Goal: Transaction & Acquisition: Purchase product/service

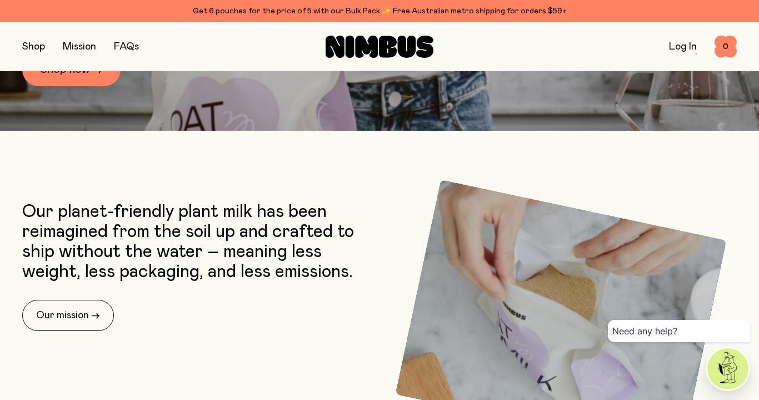
scroll to position [281, 0]
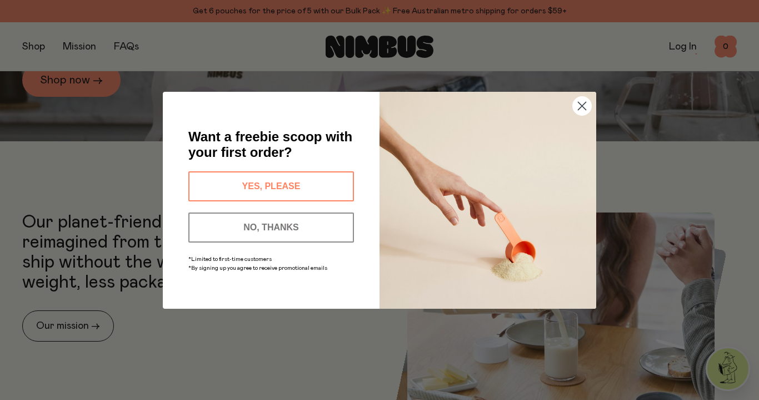
click at [584, 107] on circle "Close dialog" at bounding box center [582, 105] width 18 height 18
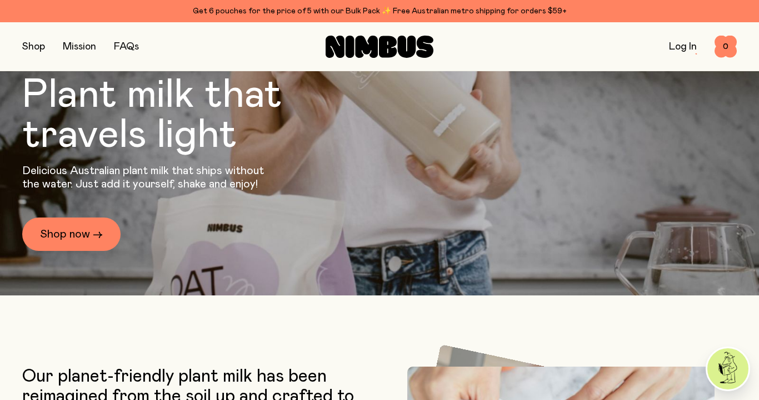
scroll to position [126, 0]
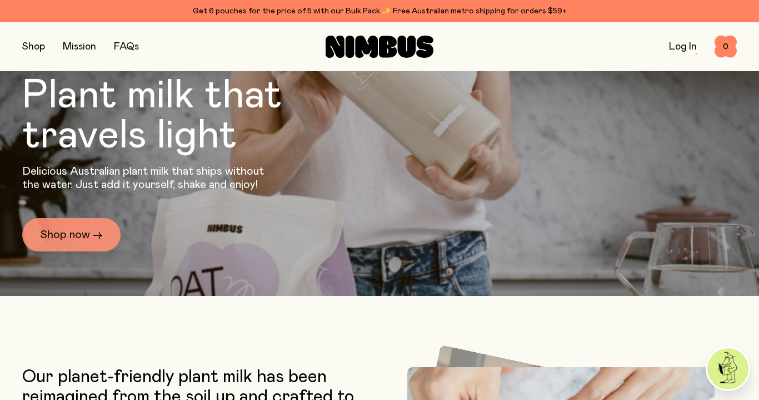
click at [70, 228] on link "Shop now →" at bounding box center [71, 234] width 98 height 33
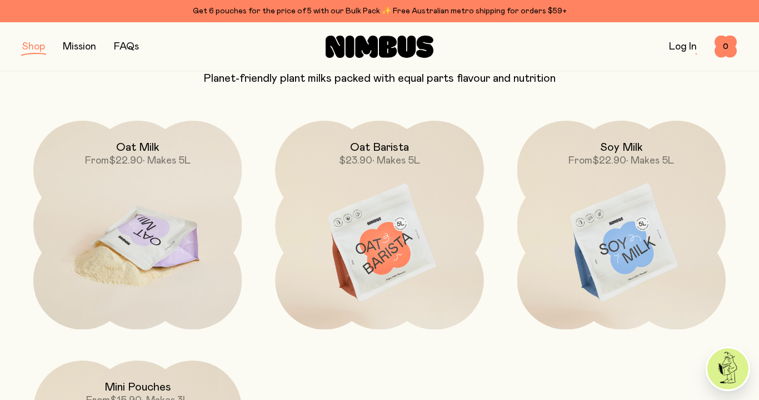
scroll to position [143, 0]
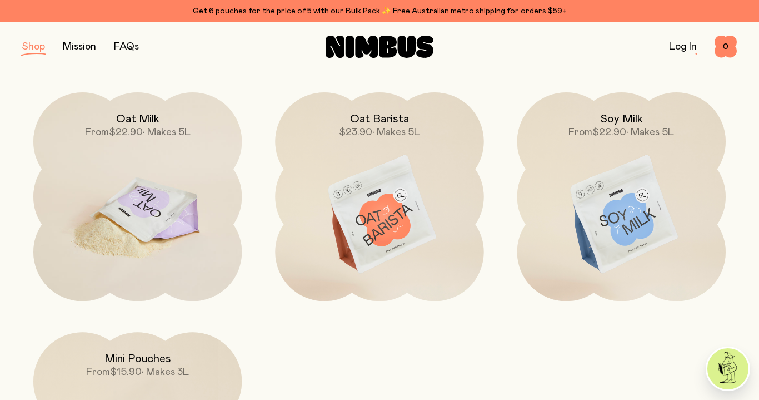
click at [160, 227] on img at bounding box center [137, 214] width 208 height 245
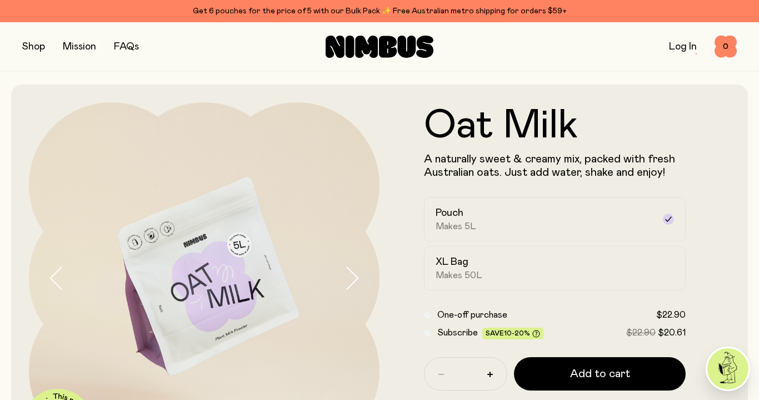
click at [37, 46] on button "button" at bounding box center [33, 47] width 23 height 16
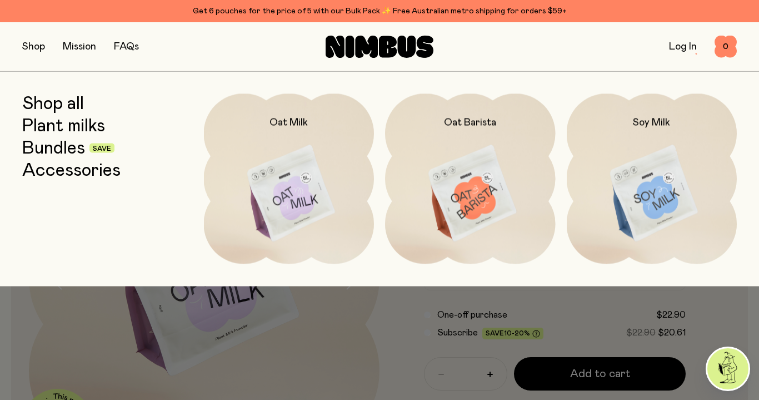
click at [59, 148] on link "Bundles" at bounding box center [53, 148] width 63 height 20
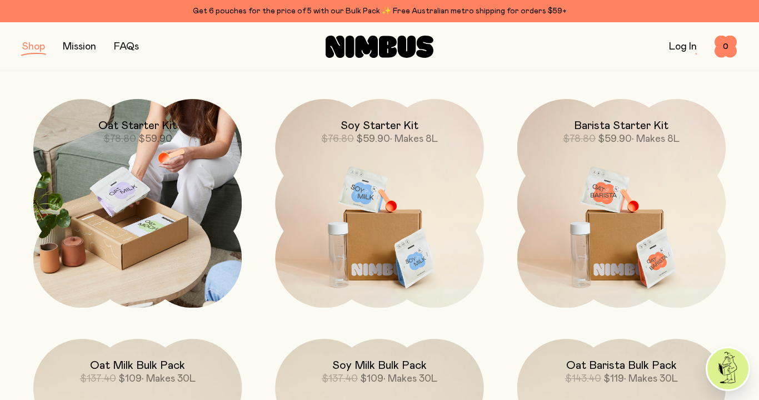
scroll to position [153, 0]
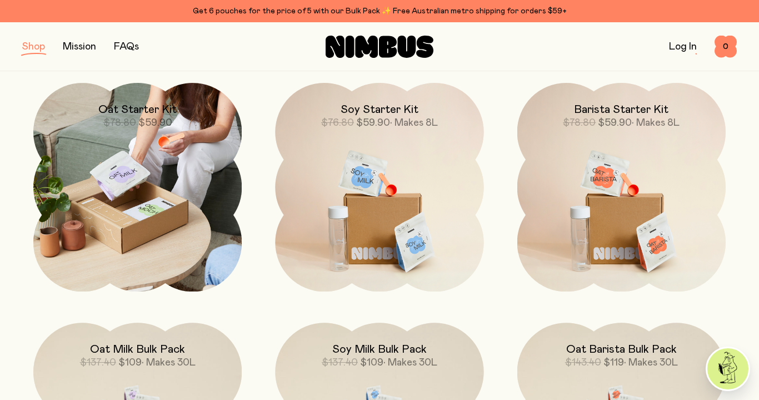
click at [150, 217] on img at bounding box center [137, 187] width 208 height 208
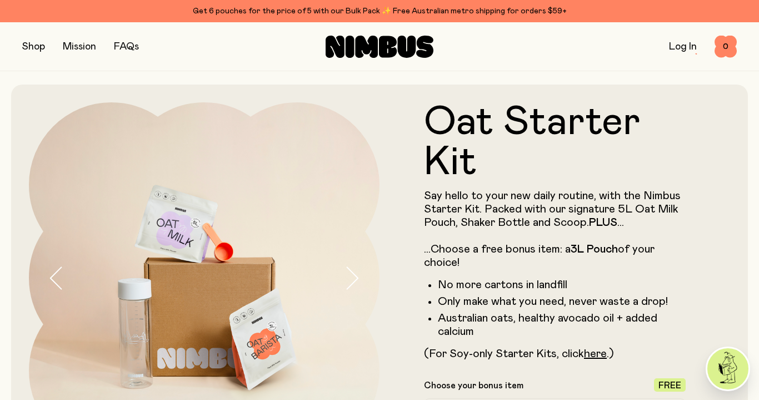
click at [33, 45] on button "button" at bounding box center [33, 47] width 23 height 16
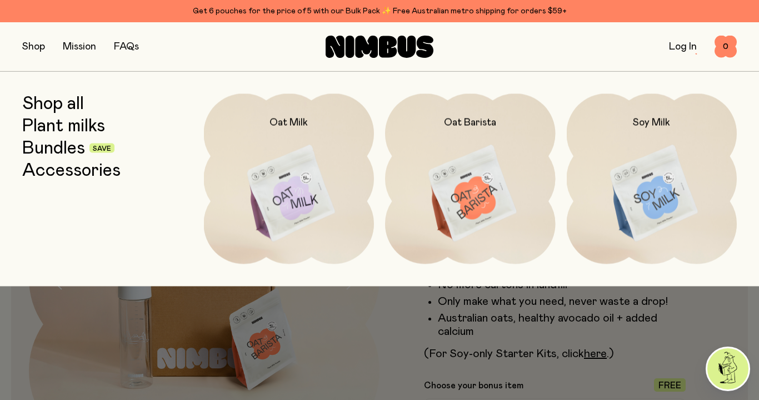
click at [81, 168] on link "Accessories" at bounding box center [71, 170] width 98 height 20
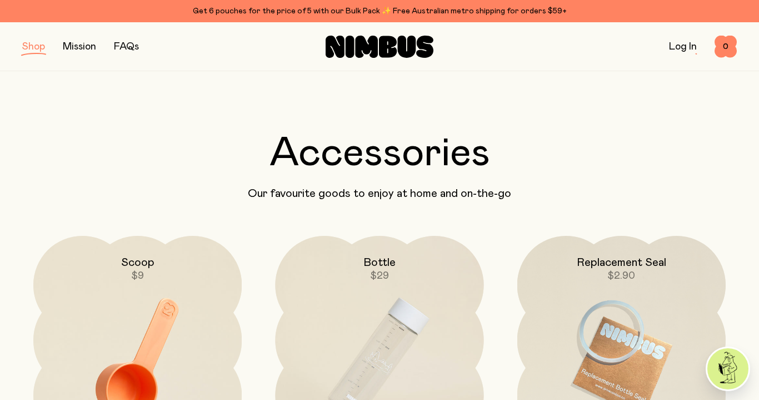
click at [32, 47] on button "button" at bounding box center [33, 47] width 23 height 16
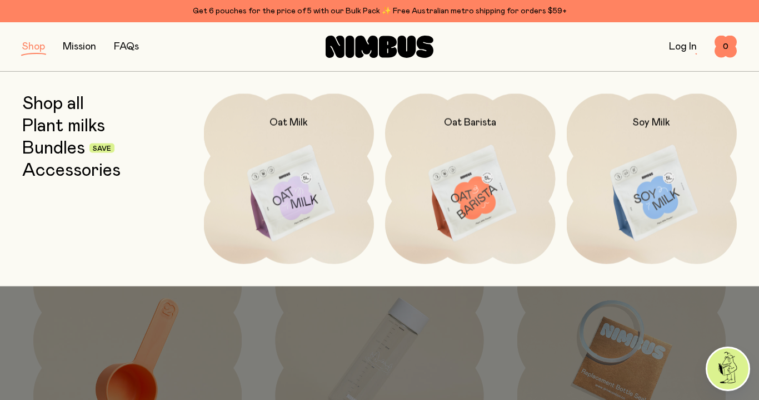
click at [71, 126] on link "Plant milks" at bounding box center [63, 126] width 83 height 20
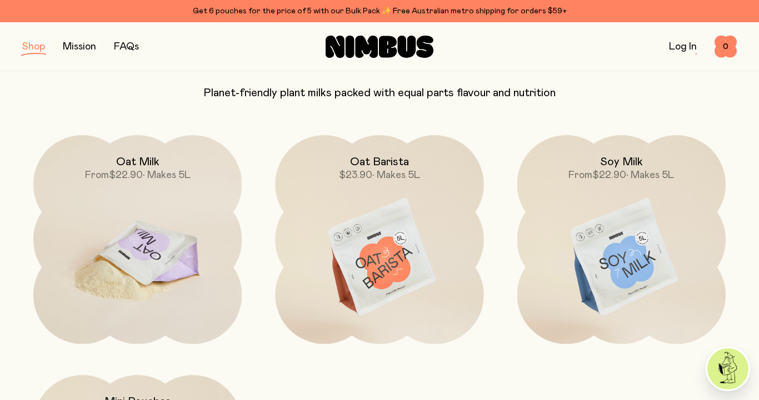
scroll to position [101, 0]
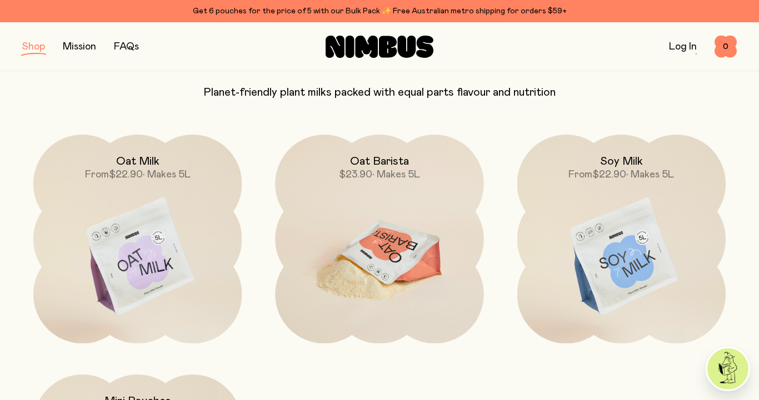
click at [390, 281] on img at bounding box center [379, 256] width 208 height 245
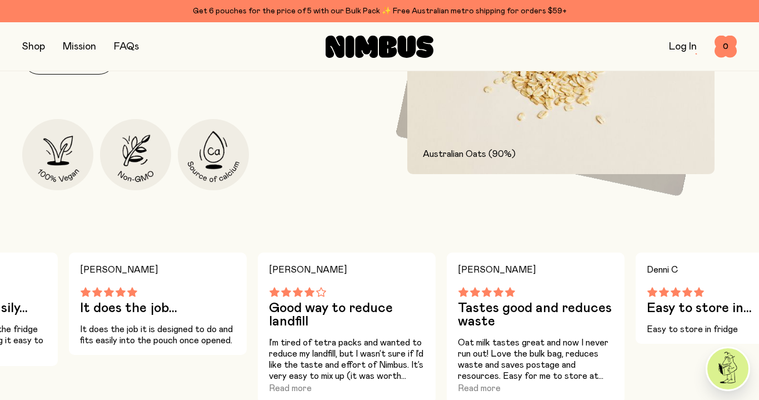
scroll to position [594, 0]
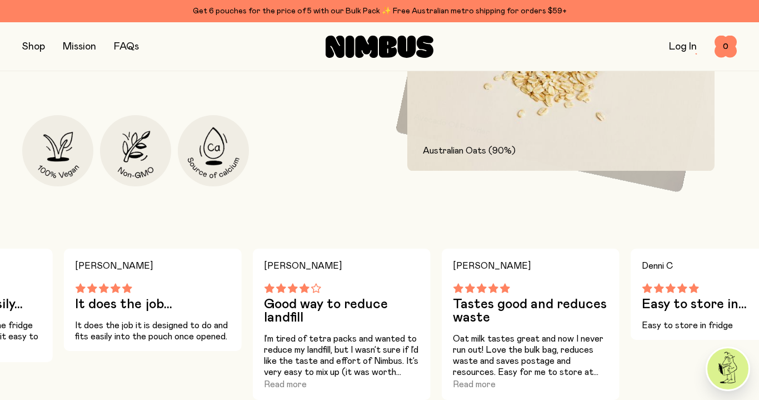
click at [353, 341] on p "I’m tired of tetra packs and wanted to reduce my landfill, but I wasn’t sure if…" at bounding box center [342, 355] width 156 height 44
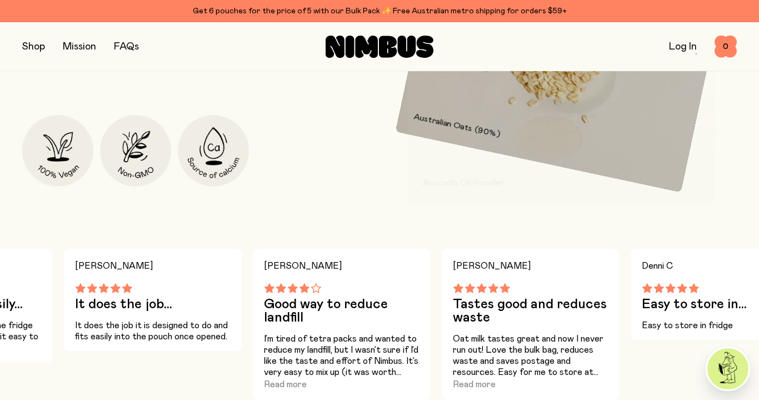
scroll to position [640, 0]
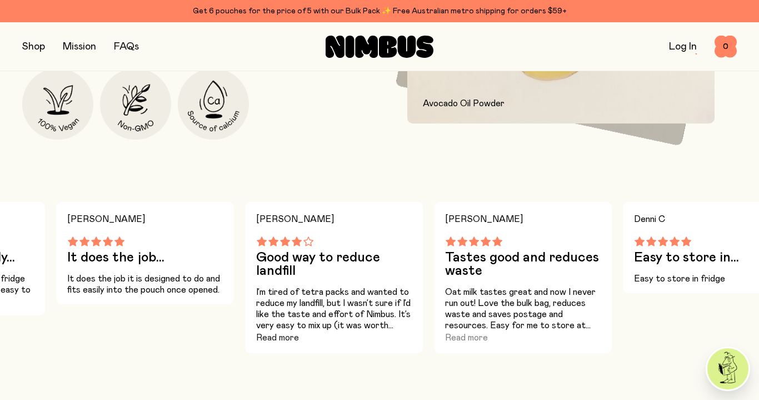
click at [283, 338] on button "Read more" at bounding box center [277, 337] width 43 height 13
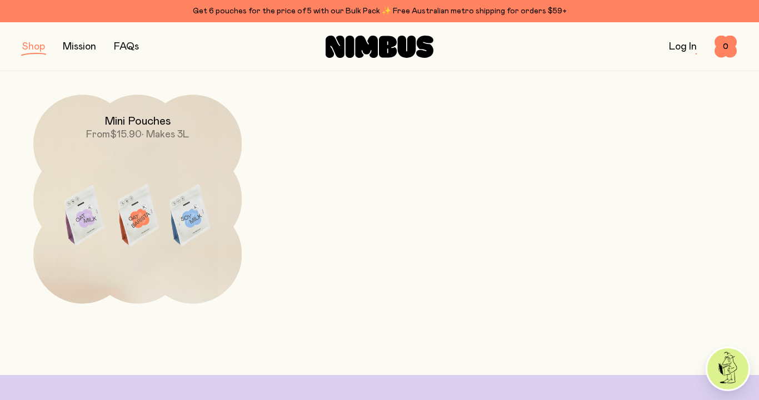
scroll to position [373, 0]
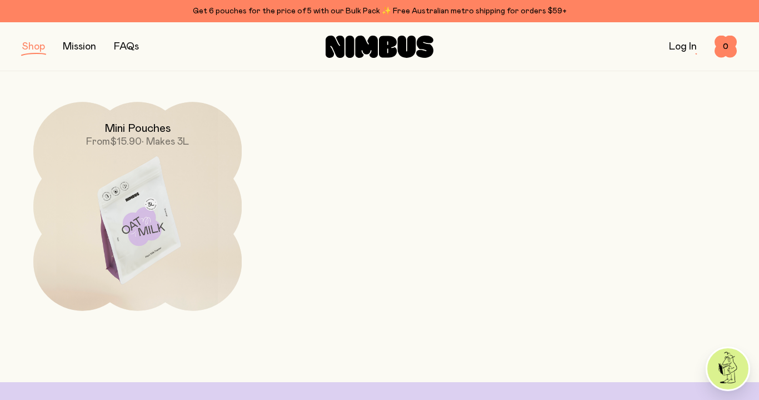
click at [132, 125] on h2 "Mini Pouches" at bounding box center [137, 128] width 67 height 13
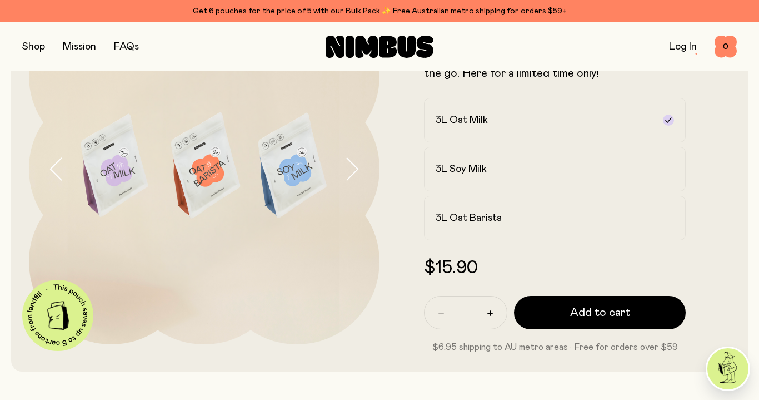
scroll to position [12, 0]
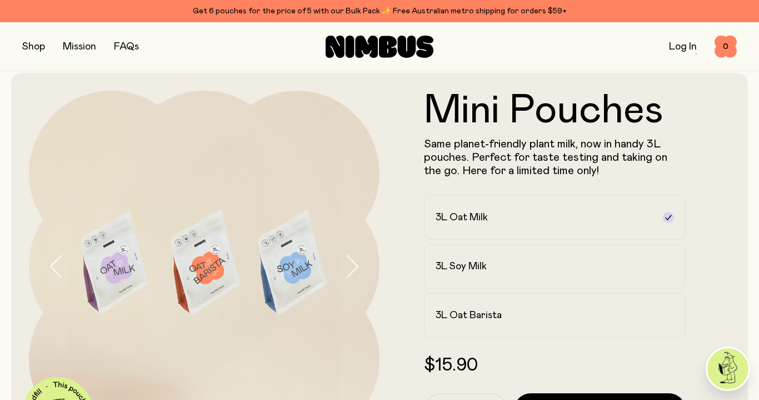
click at [36, 44] on button "button" at bounding box center [33, 47] width 23 height 16
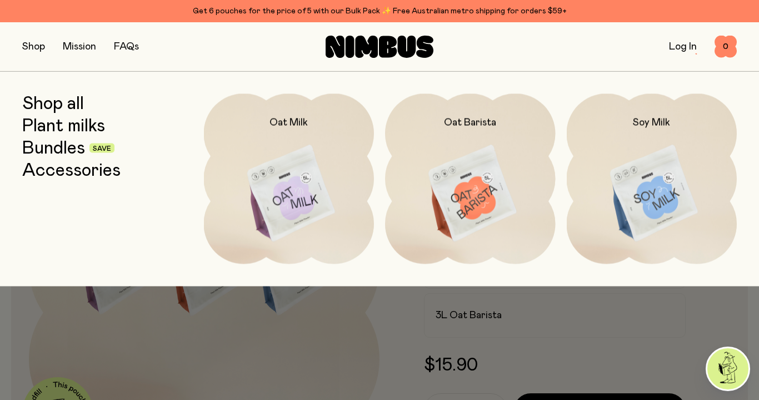
click at [58, 171] on link "Accessories" at bounding box center [71, 170] width 98 height 20
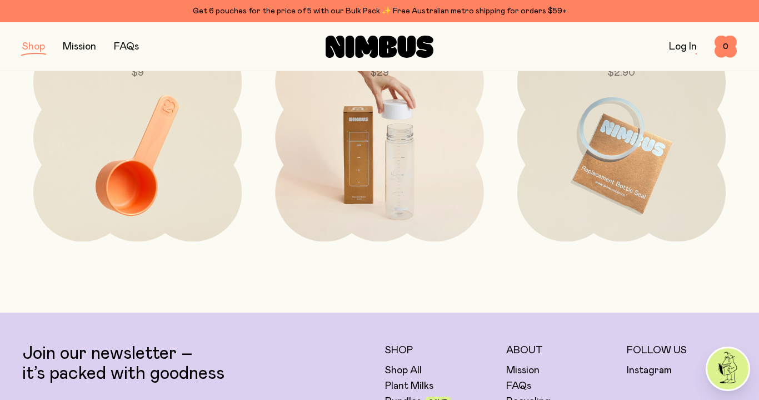
scroll to position [206, 0]
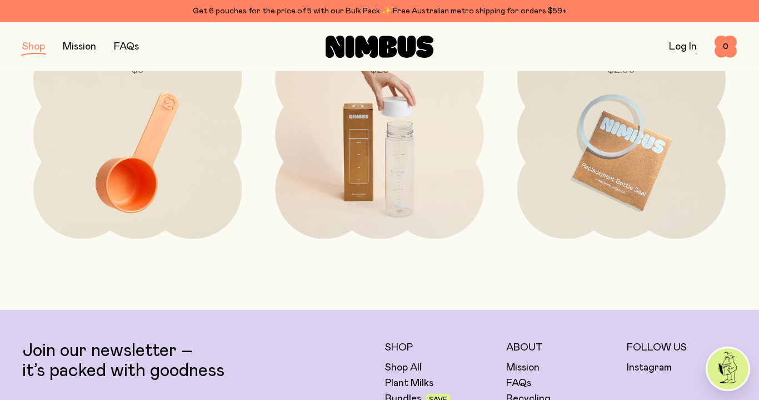
click at [341, 167] on img at bounding box center [379, 152] width 208 height 245
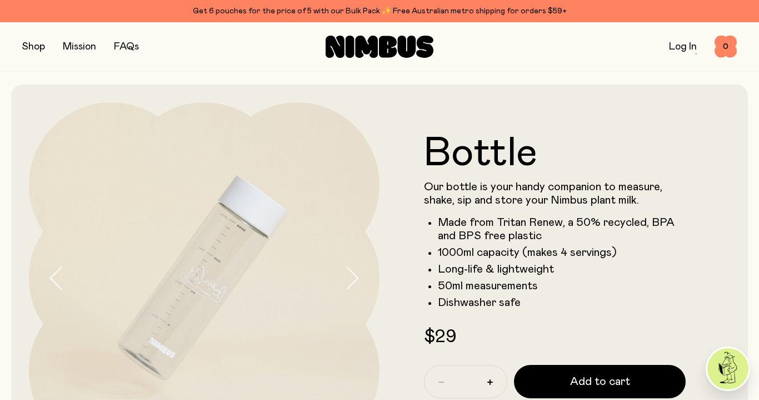
click at [36, 45] on button "button" at bounding box center [33, 47] width 23 height 16
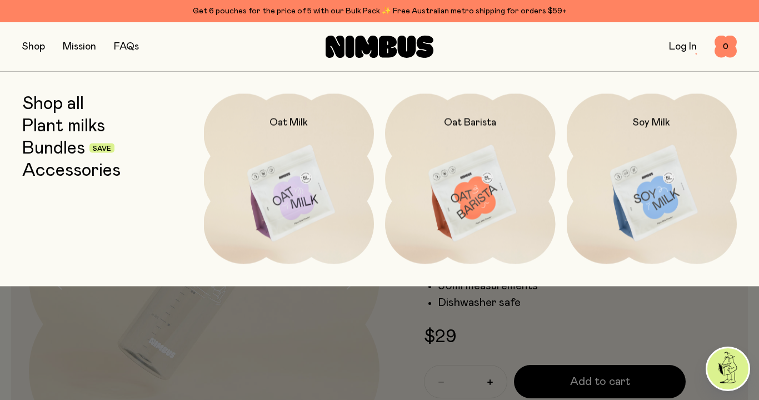
click at [53, 176] on link "Accessories" at bounding box center [71, 170] width 98 height 20
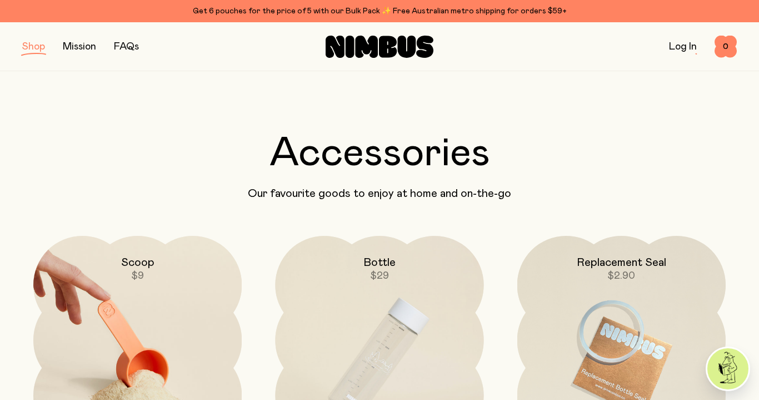
click at [126, 315] on img at bounding box center [137, 358] width 208 height 245
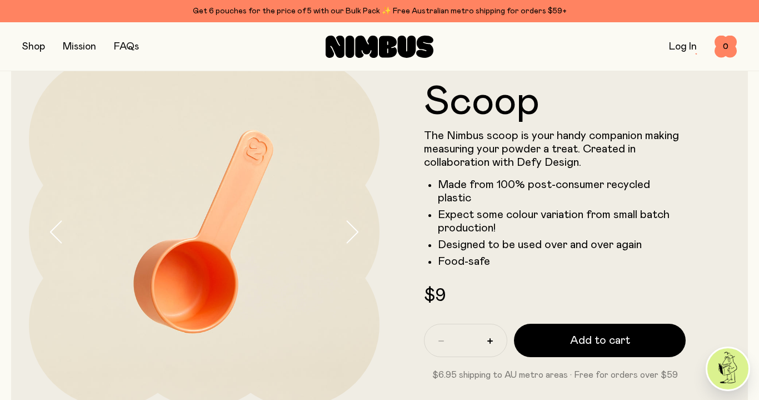
scroll to position [41, 0]
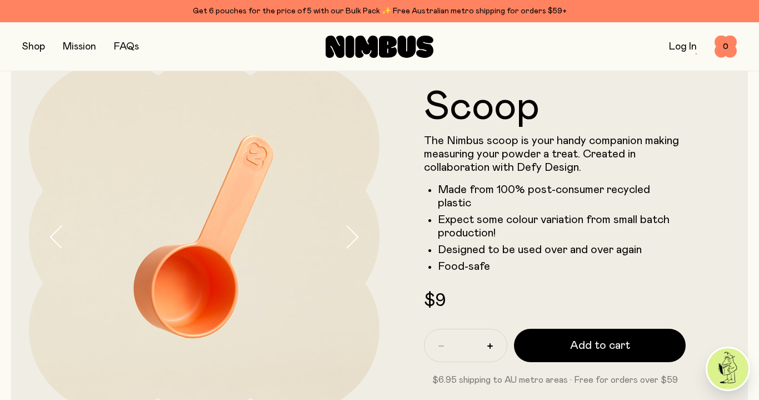
click at [41, 44] on button "button" at bounding box center [33, 47] width 23 height 16
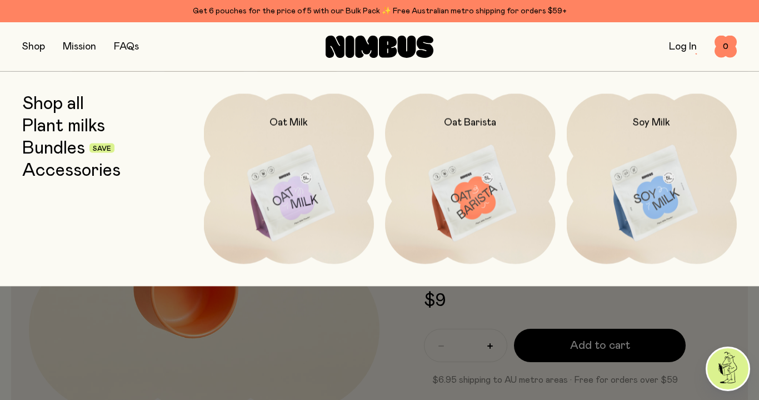
click at [53, 148] on link "Bundles" at bounding box center [53, 148] width 63 height 20
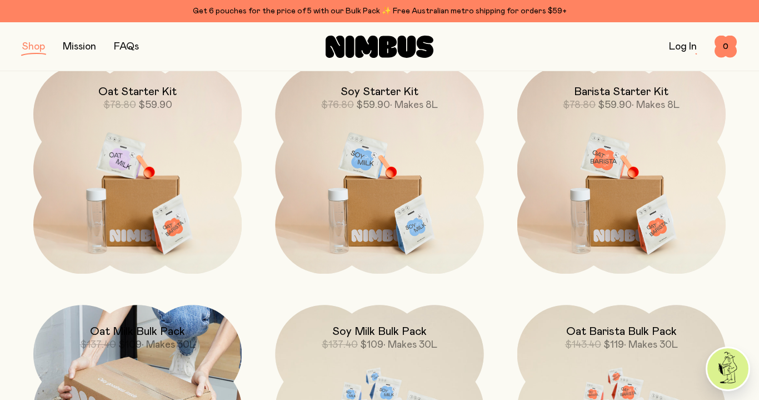
scroll to position [153, 0]
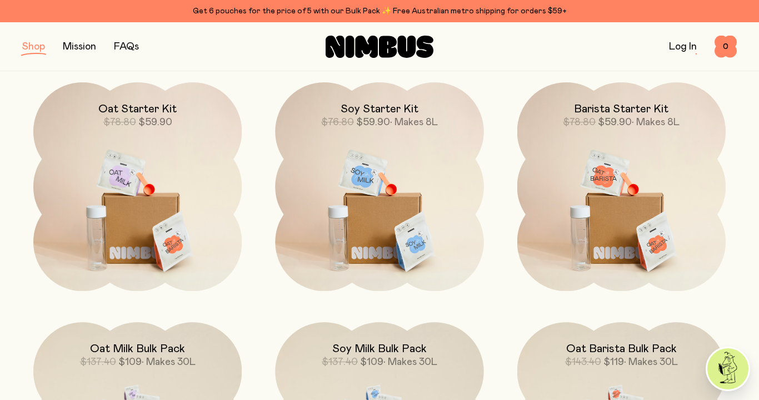
click at [32, 45] on button "button" at bounding box center [33, 47] width 23 height 16
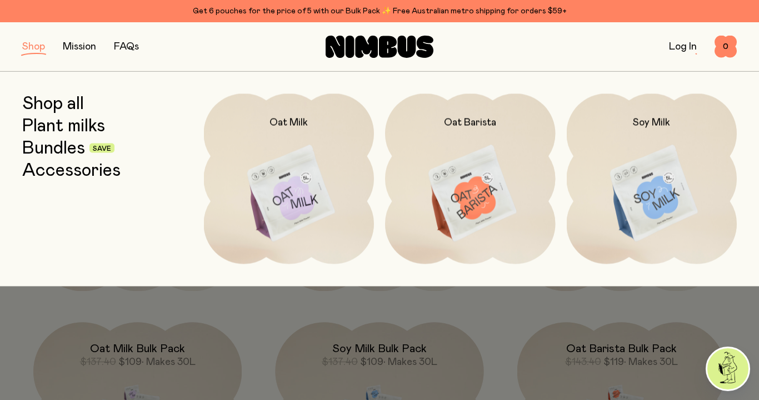
click at [53, 124] on link "Plant milks" at bounding box center [63, 126] width 83 height 20
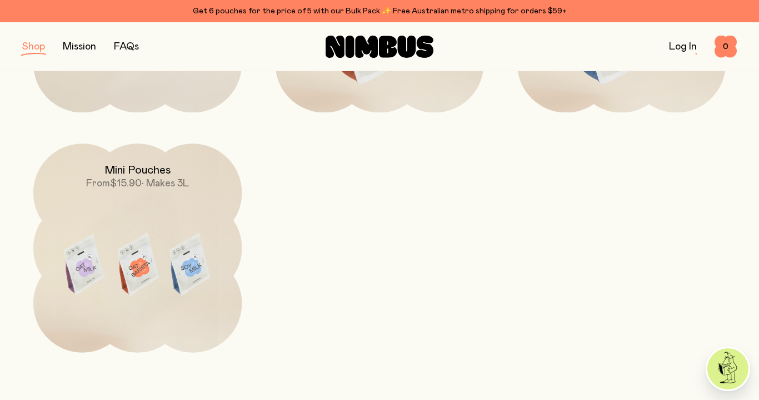
scroll to position [339, 0]
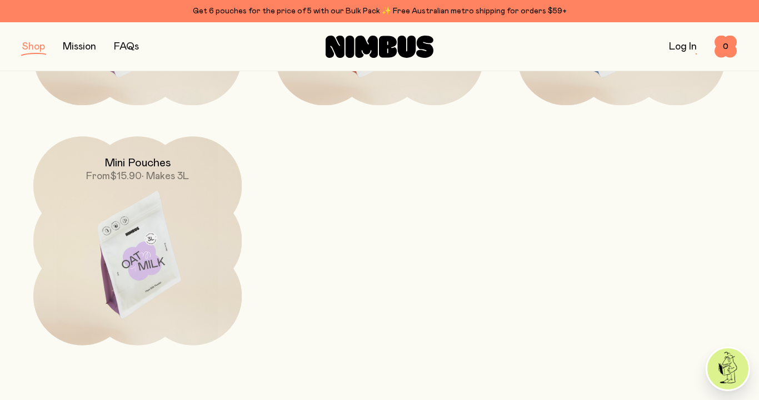
click at [126, 247] on img at bounding box center [137, 258] width 208 height 245
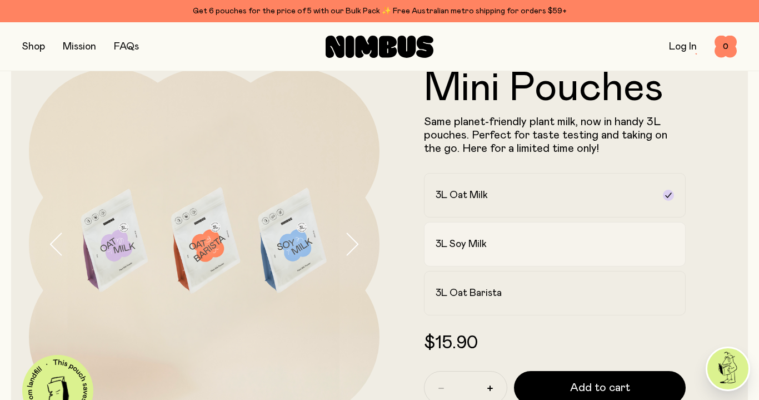
scroll to position [56, 0]
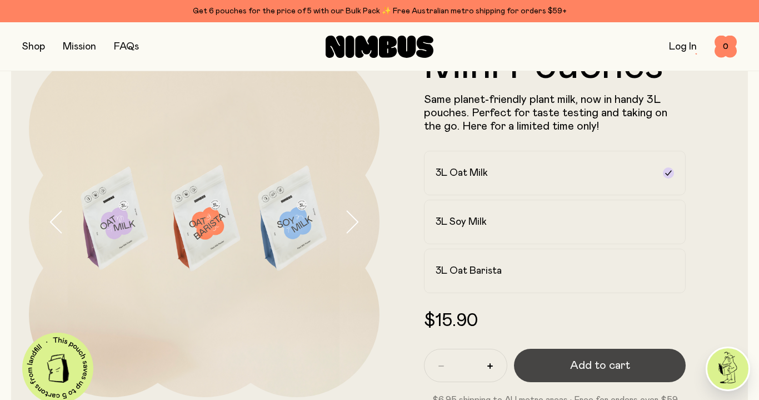
click at [590, 366] on span "Add to cart" at bounding box center [600, 365] width 60 height 16
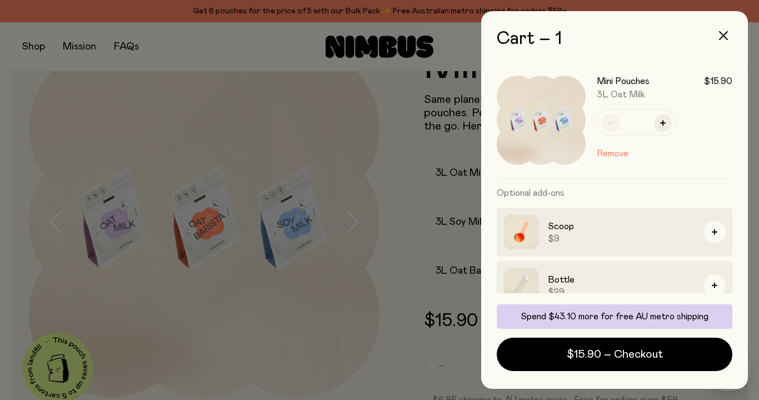
scroll to position [0, 0]
click at [724, 33] on icon "button" at bounding box center [723, 35] width 9 height 9
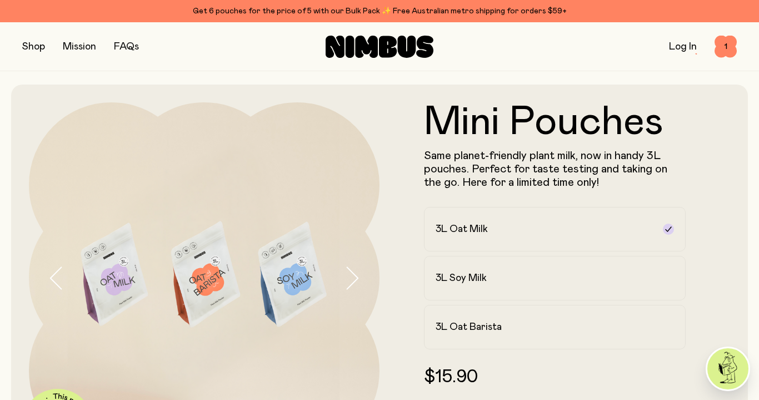
scroll to position [56, 0]
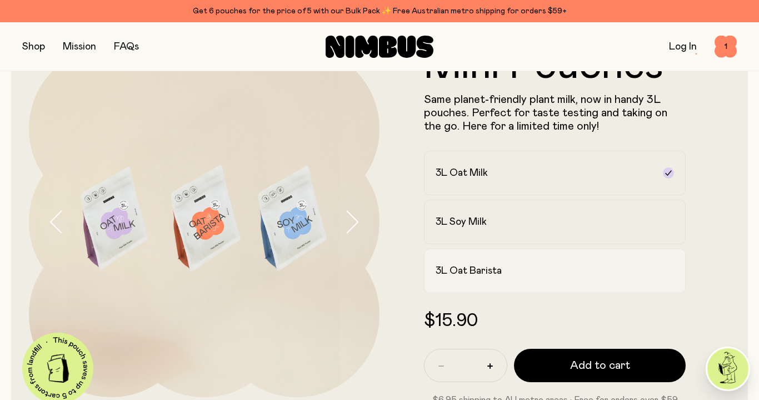
click at [510, 269] on div "3L Oat Barista" at bounding box center [545, 270] width 218 height 13
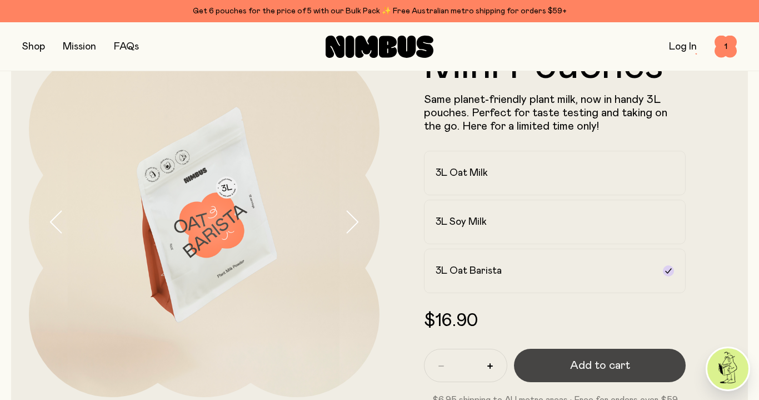
click at [584, 365] on span "Add to cart" at bounding box center [600, 365] width 60 height 16
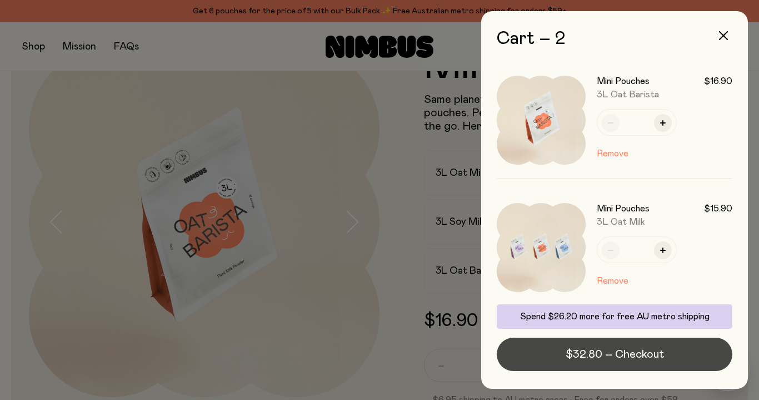
click at [595, 358] on span "$32.80 – Checkout" at bounding box center [615, 354] width 98 height 16
